Goal: Task Accomplishment & Management: Manage account settings

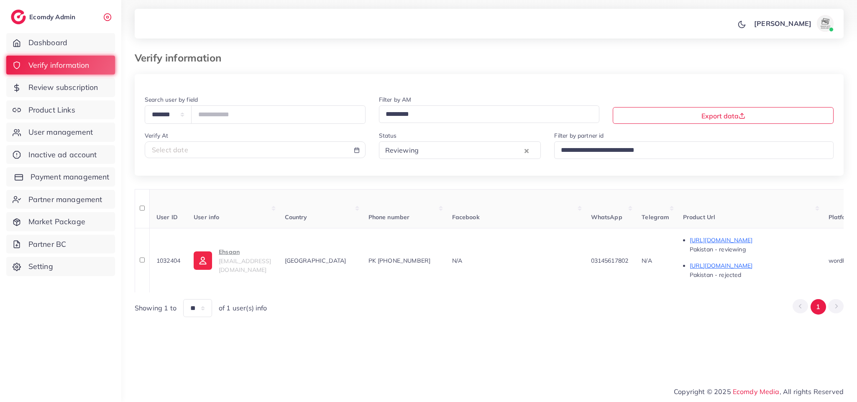
click at [44, 172] on span "Payment management" at bounding box center [70, 176] width 79 height 11
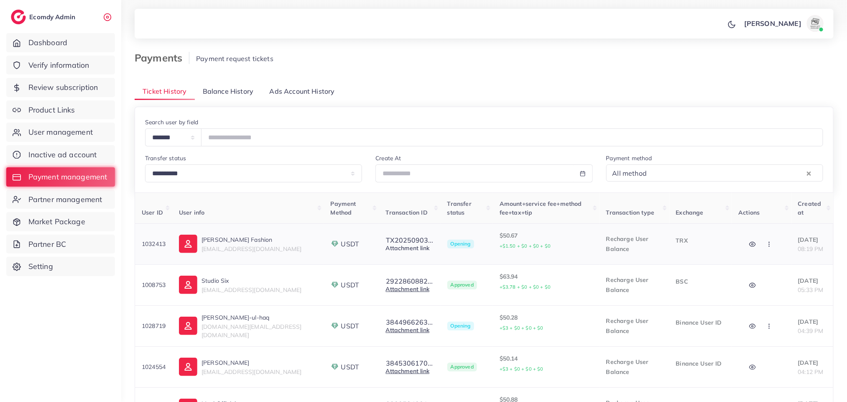
click at [386, 248] on link "Attachment link" at bounding box center [407, 248] width 43 height 8
click at [386, 247] on link "Attachment link" at bounding box center [407, 248] width 43 height 8
